Goal: Task Accomplishment & Management: Use online tool/utility

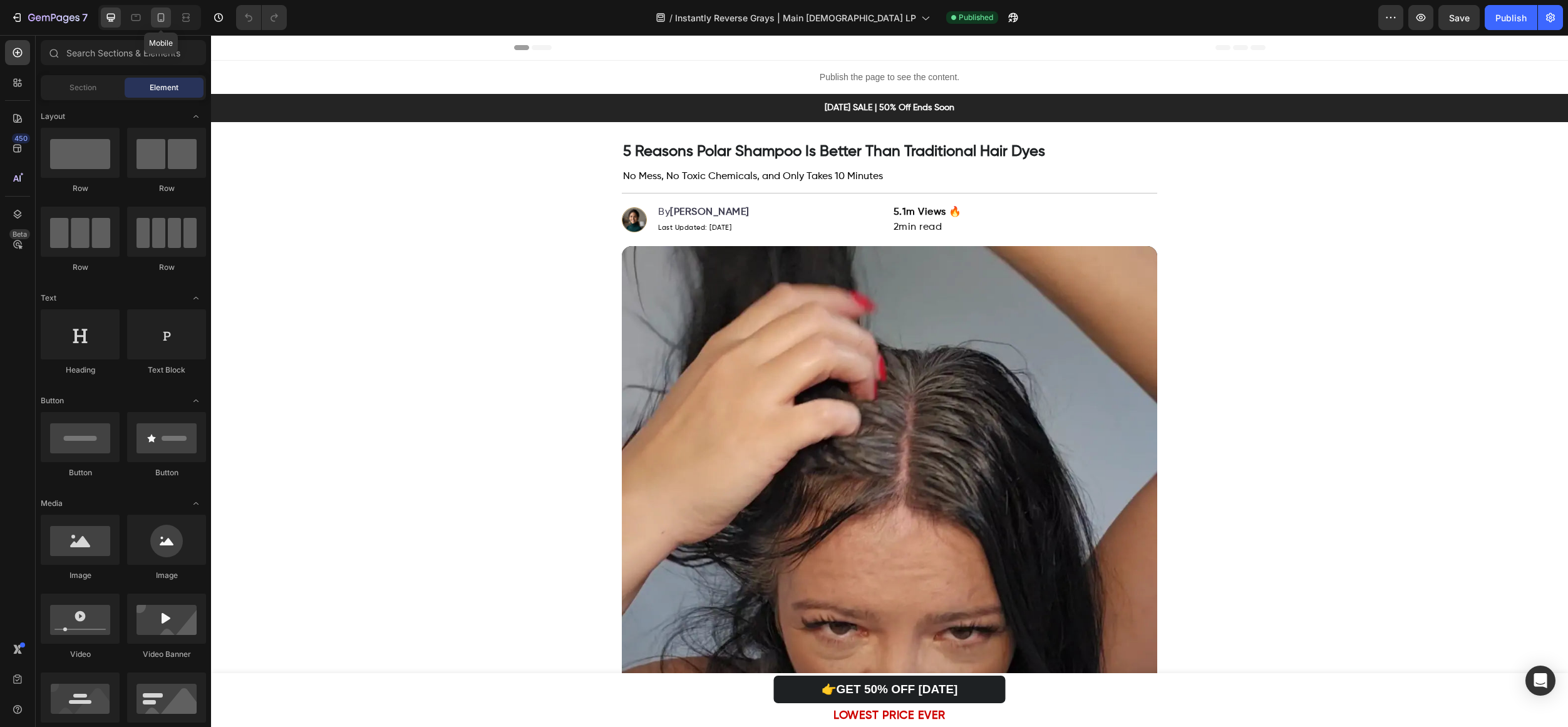
click at [153, 11] on div at bounding box center [161, 18] width 20 height 20
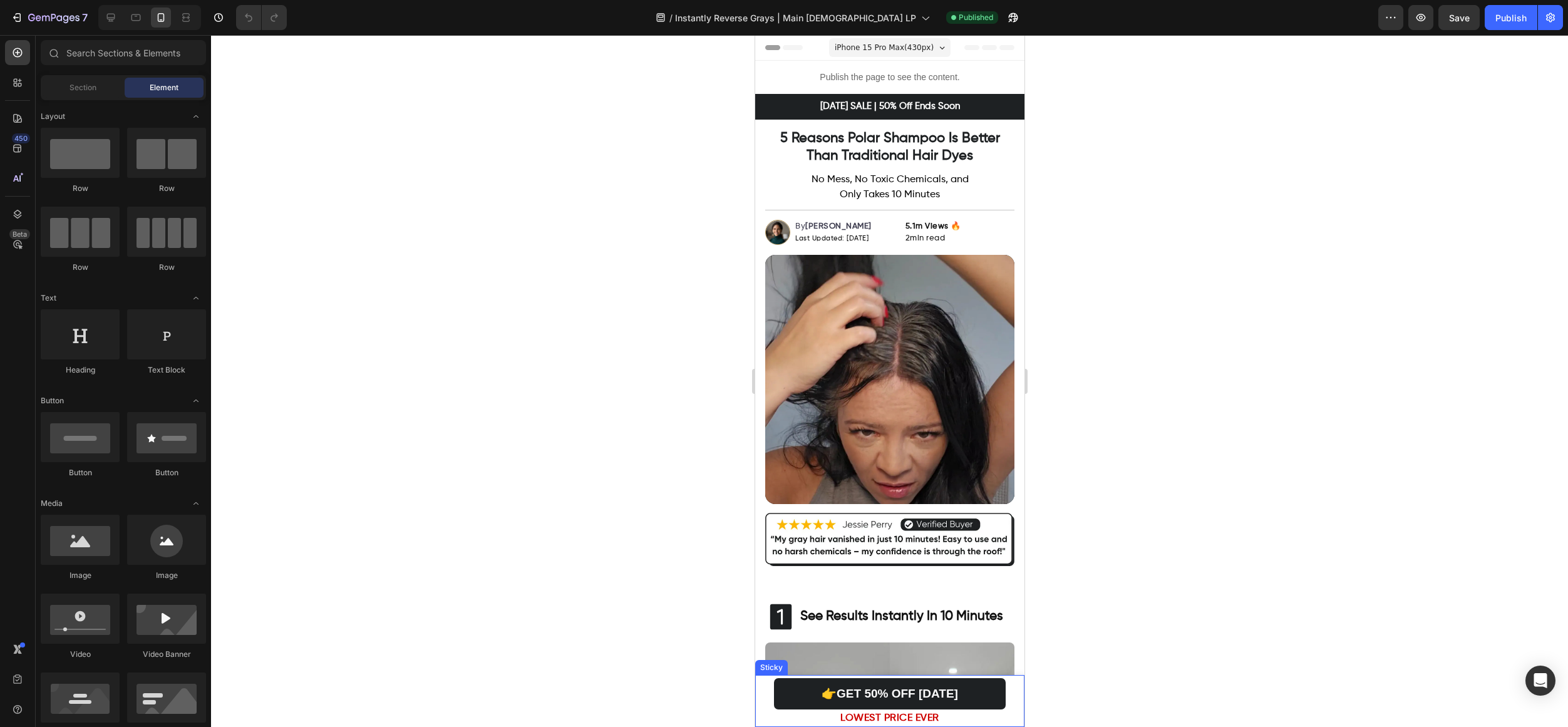
click at [791, 675] on div "👉GET 50% OFF [DATE] Button LOWEST PRICE EVER Text block Sticky" at bounding box center [890, 701] width 270 height 52
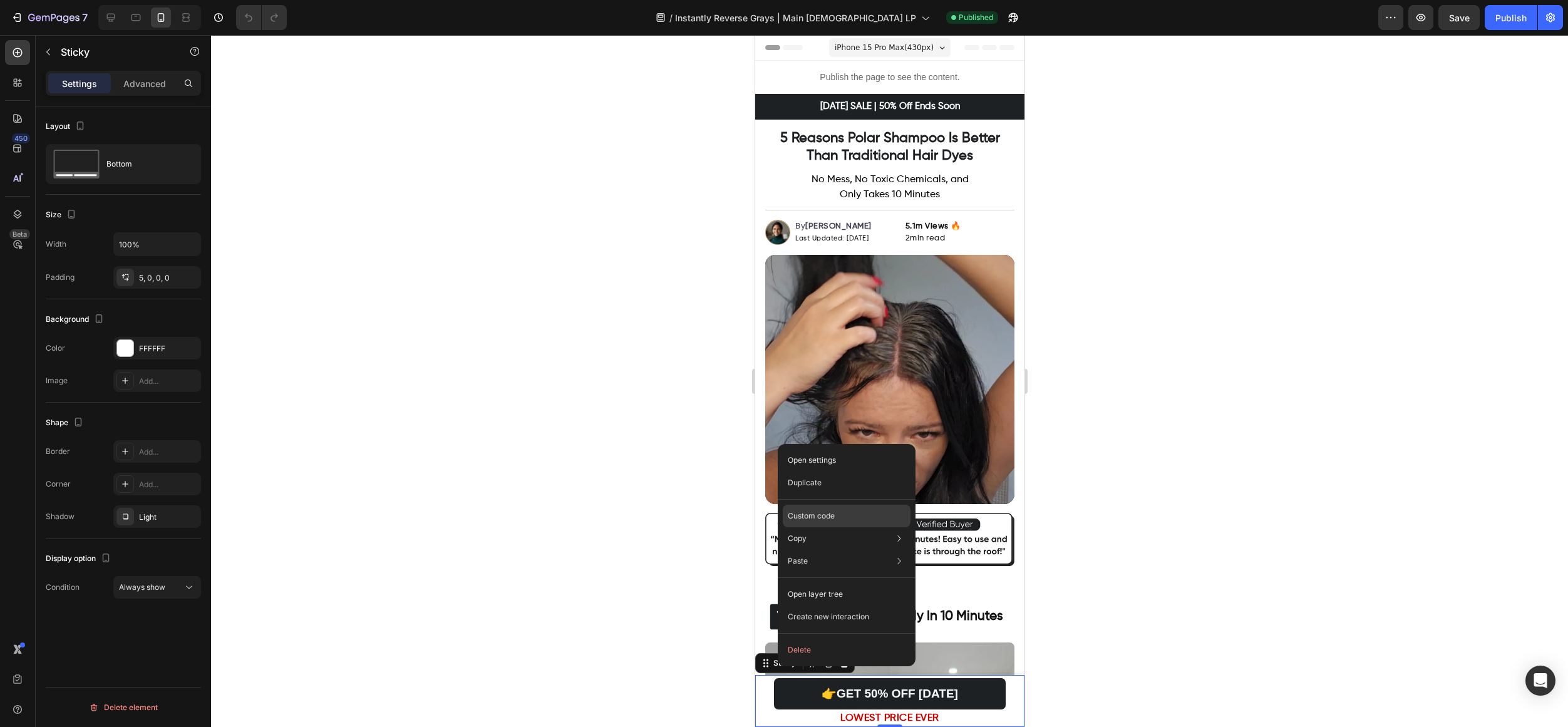
click at [821, 518] on p "Custom code" at bounding box center [811, 515] width 47 height 11
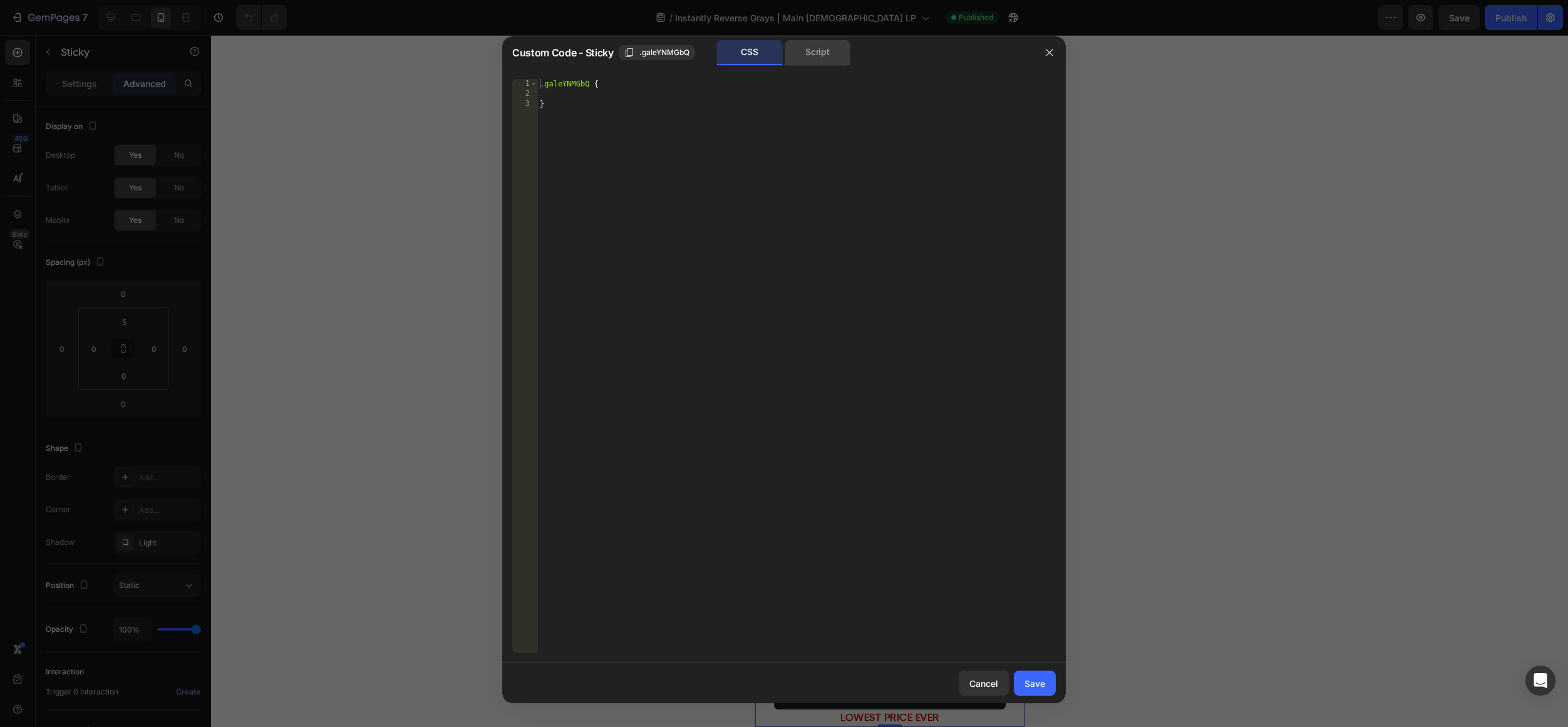
click at [811, 56] on div "Script" at bounding box center [818, 52] width 66 height 25
click at [740, 87] on div "//const currentElement = document.getElementsByClassName('galeYNMGbQ');" at bounding box center [796, 375] width 518 height 594
click at [739, 50] on div "CSS" at bounding box center [750, 52] width 66 height 25
click at [821, 53] on div "Script" at bounding box center [818, 52] width 66 height 25
click at [711, 195] on div "//const currentElement = document.getElementsByClassName('galeYNMGbQ');" at bounding box center [796, 375] width 518 height 594
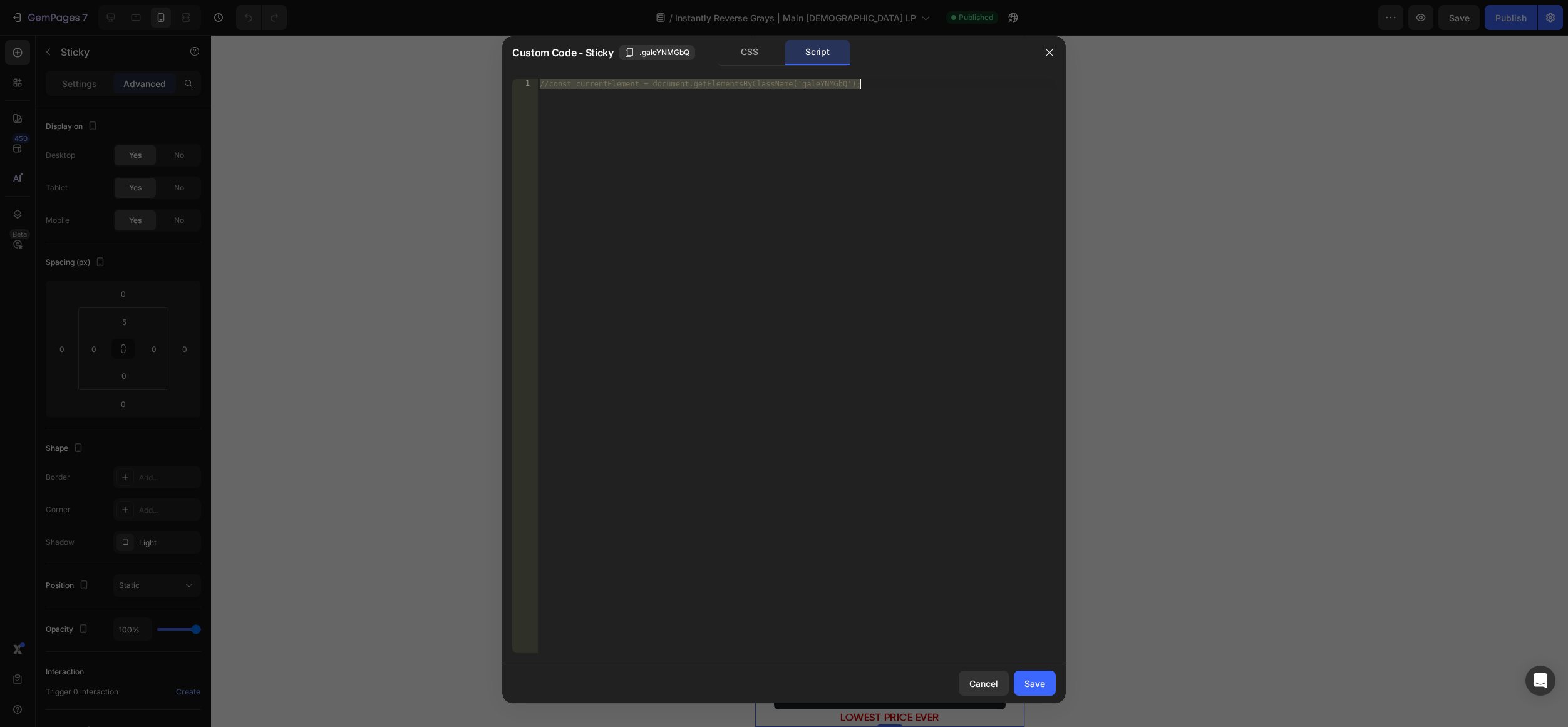
paste textarea "}"
type textarea "});"
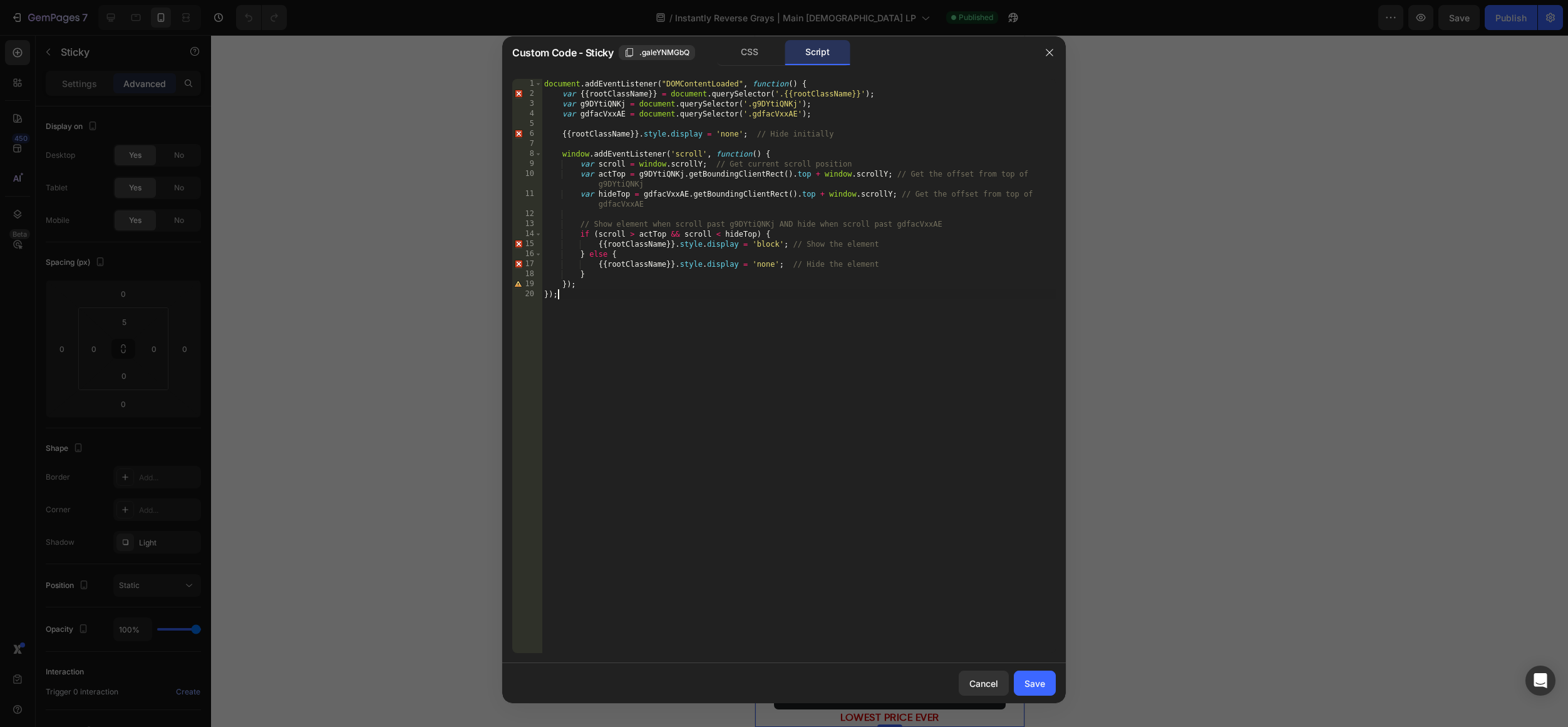
click at [955, 547] on div "document . addEventListener ( "DOMContentLoaded" , function ( ) { var {{ rootCl…" at bounding box center [799, 375] width 514 height 594
click at [1038, 691] on button "Save" at bounding box center [1035, 683] width 42 height 25
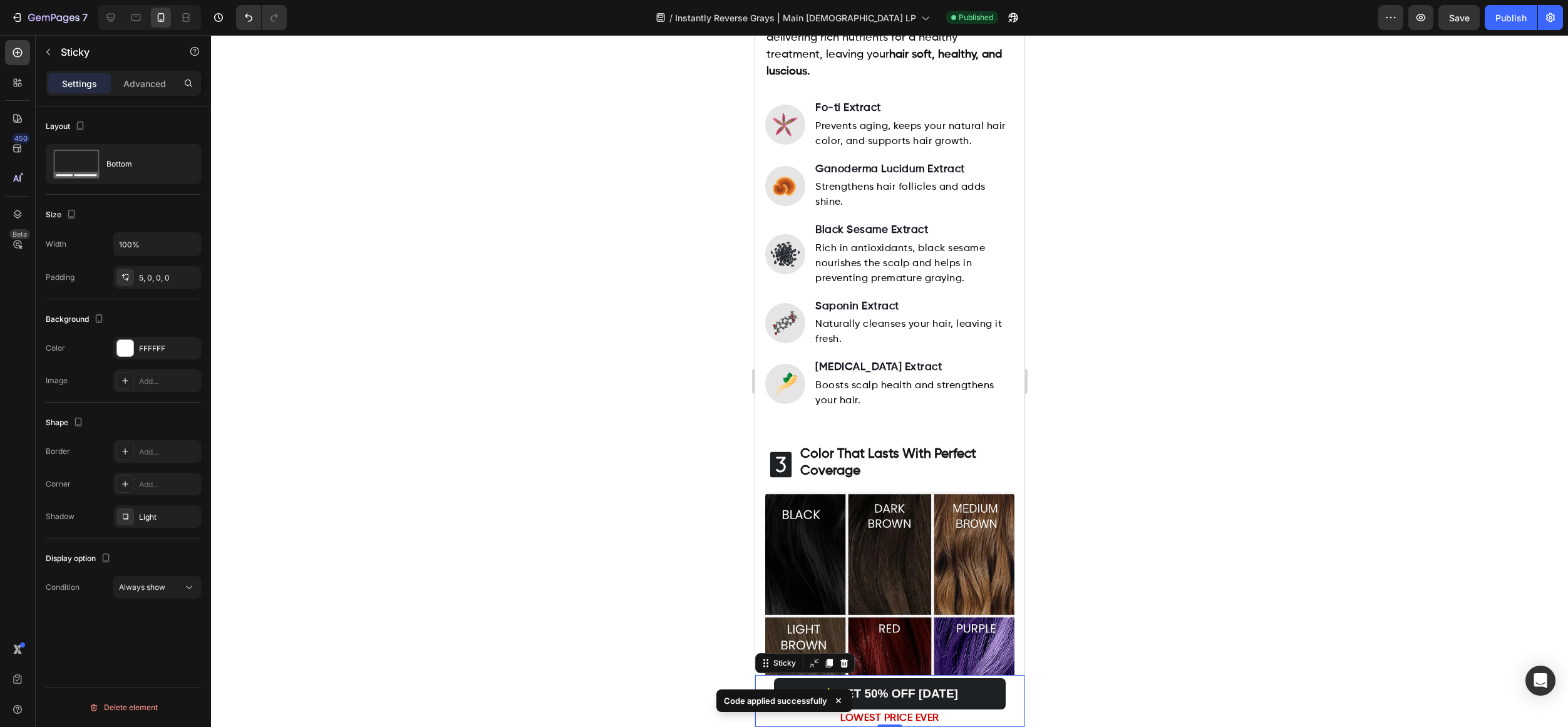
scroll to position [1215, 0]
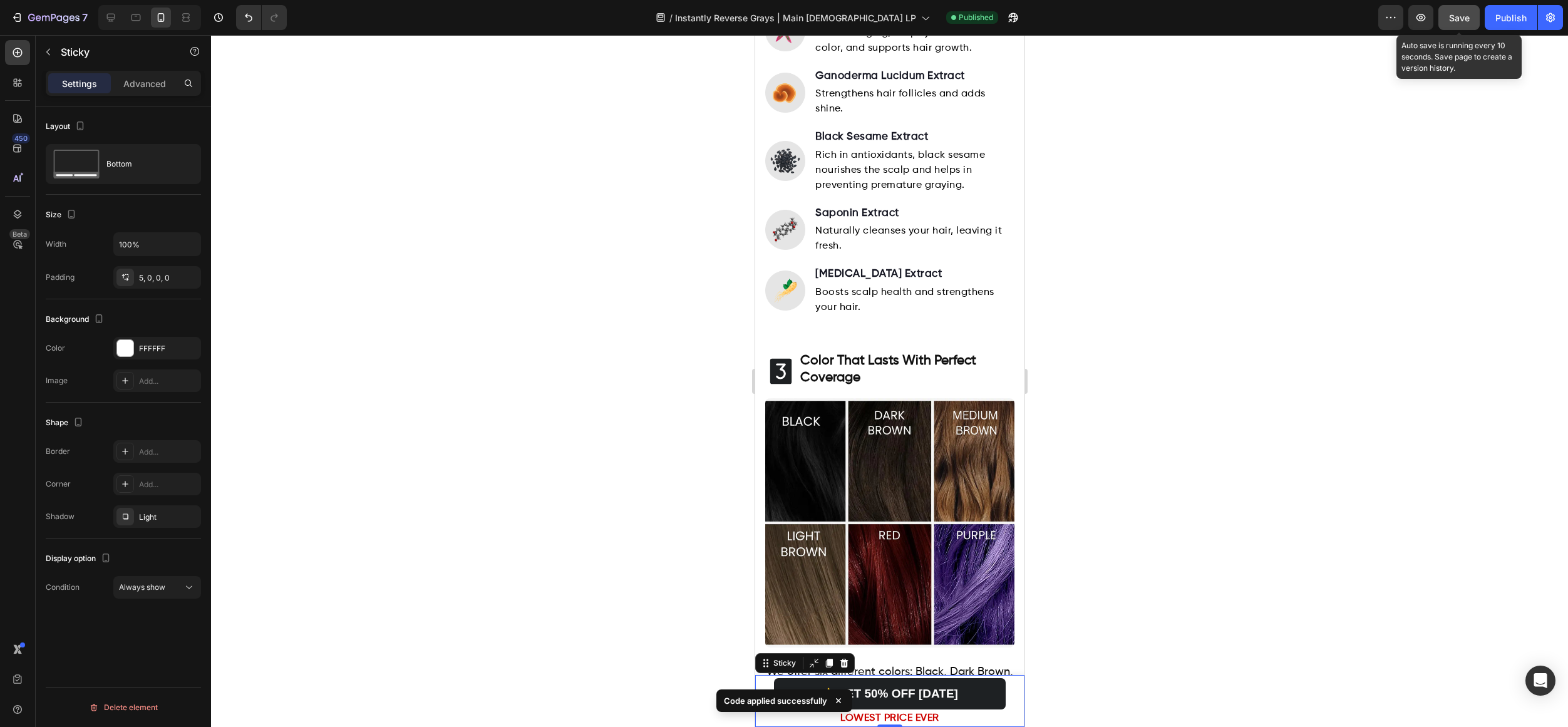
click at [1469, 15] on span "Save" at bounding box center [1459, 18] width 21 height 11
click at [1501, 16] on div "Publish" at bounding box center [1511, 17] width 31 height 13
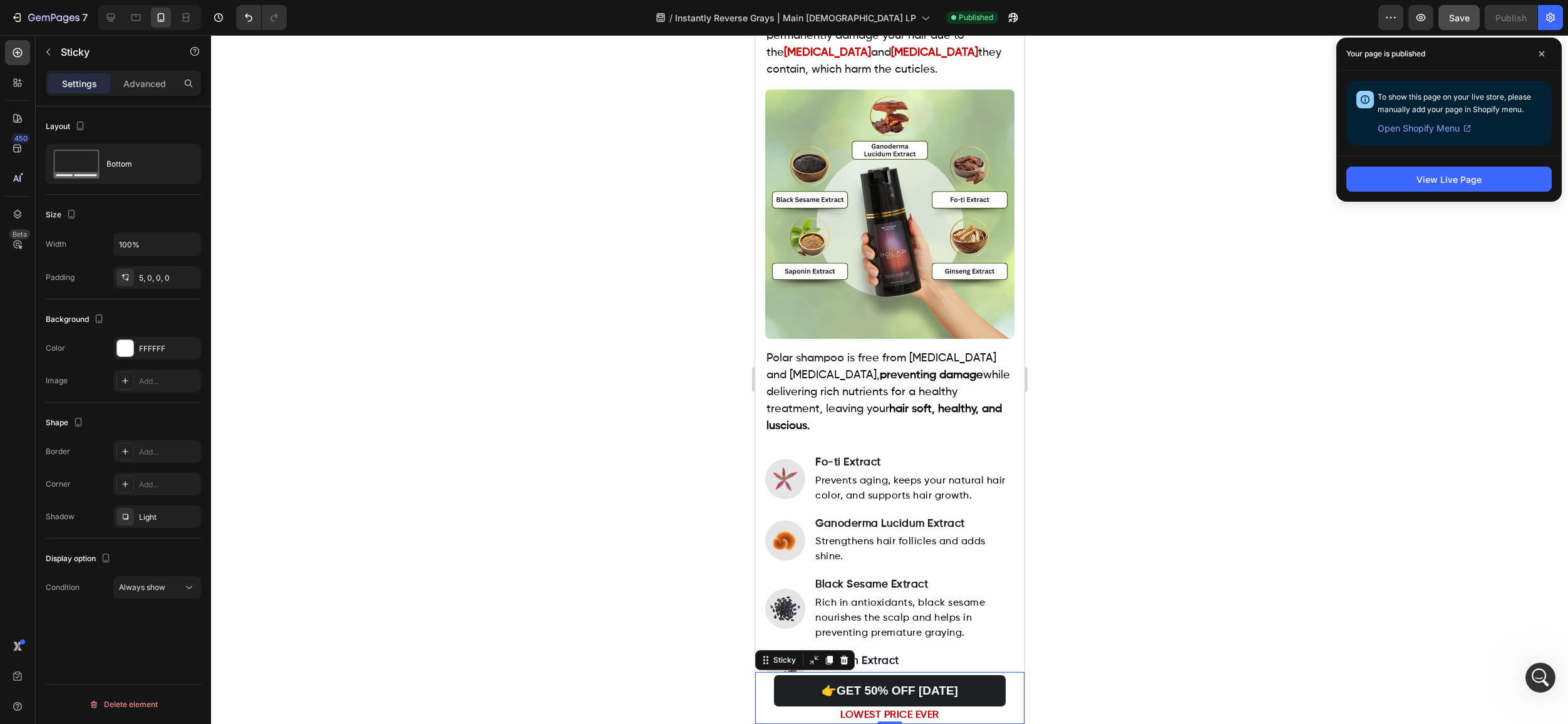
scroll to position [0, 0]
